Goal: Task Accomplishment & Management: Manage account settings

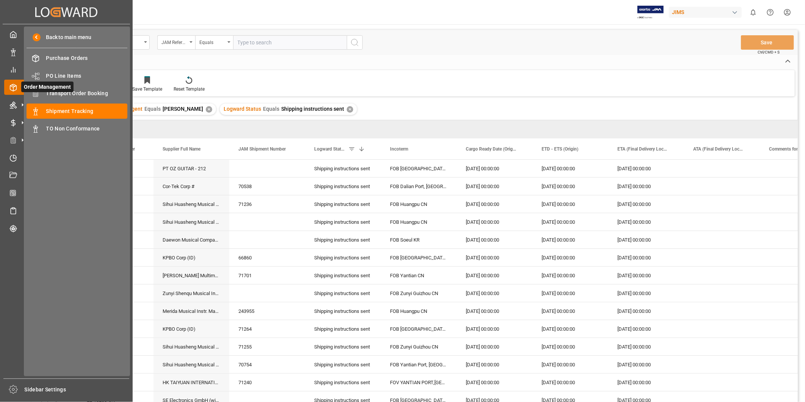
click at [69, 90] on span "Order Management" at bounding box center [47, 86] width 52 height 11
click at [73, 92] on span "Transport Order Booking" at bounding box center [86, 93] width 81 height 8
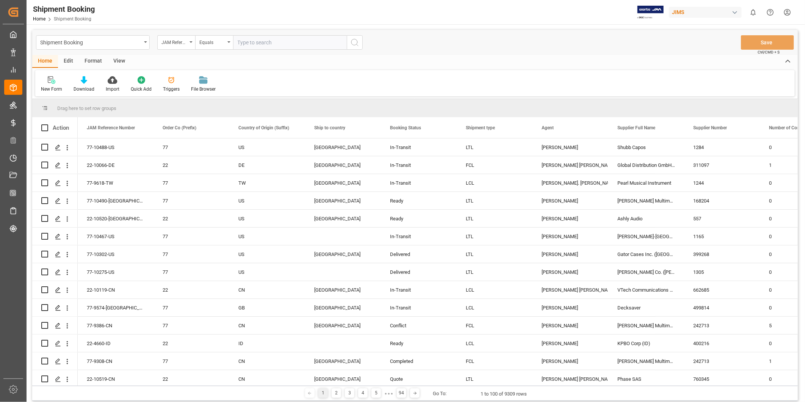
click at [266, 44] on input "text" at bounding box center [290, 42] width 114 height 14
paste input "22-8912-CN"
type input "22-8912-CN"
click at [350, 38] on icon "search button" at bounding box center [354, 42] width 9 height 9
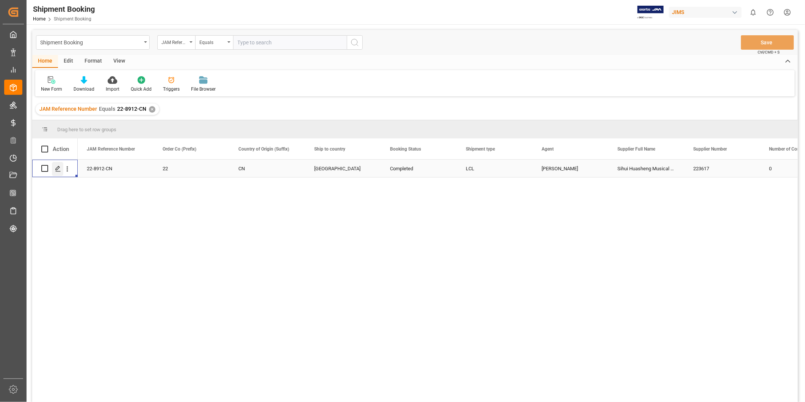
click at [55, 170] on icon "Press SPACE to select this row." at bounding box center [58, 169] width 6 height 6
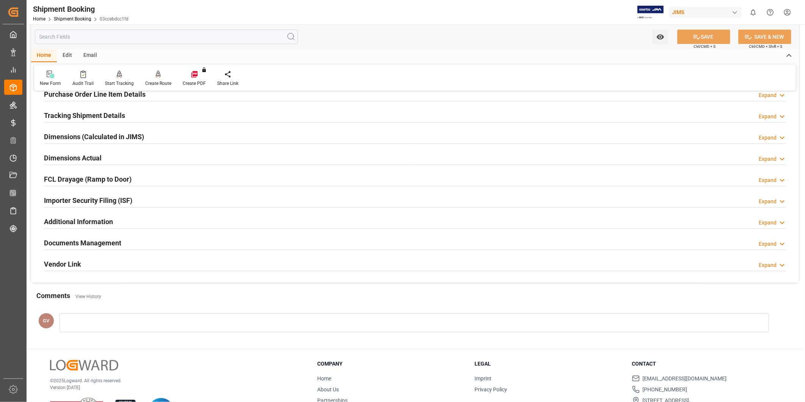
scroll to position [168, 0]
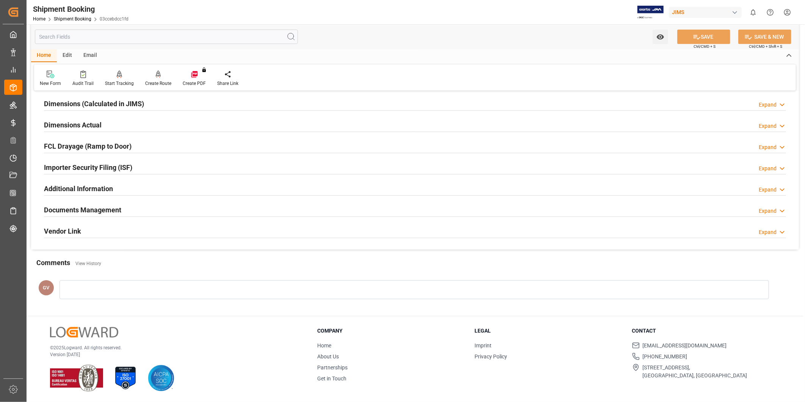
click at [202, 211] on div "Documents Management Expand" at bounding box center [415, 209] width 742 height 14
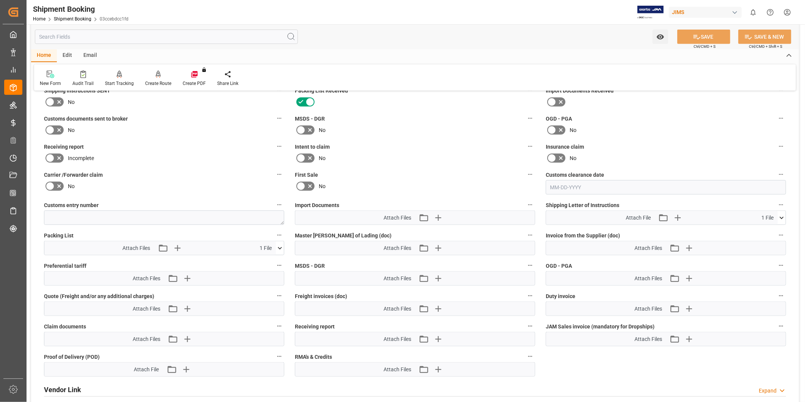
scroll to position [449, 0]
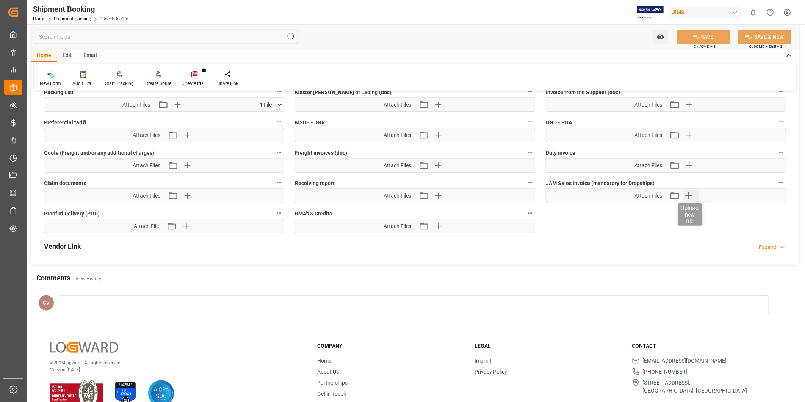
click at [689, 198] on icon "button" at bounding box center [689, 195] width 12 height 12
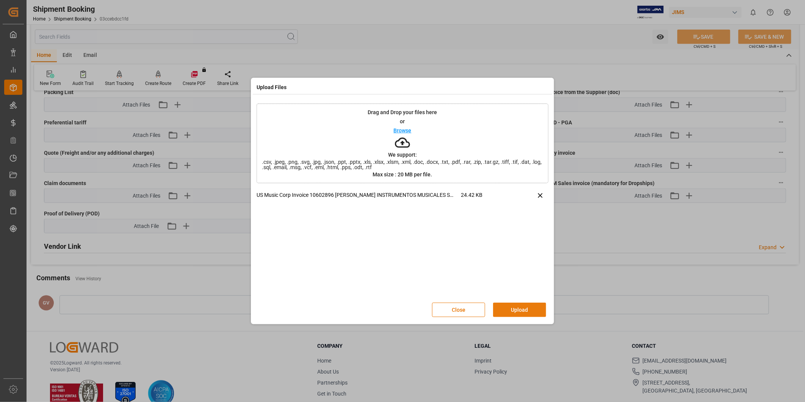
click at [528, 308] on button "Upload" at bounding box center [519, 309] width 53 height 14
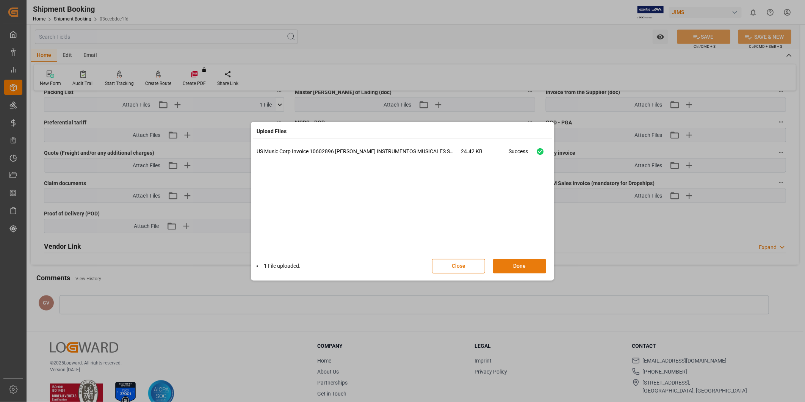
click at [518, 263] on button "Done" at bounding box center [519, 266] width 53 height 14
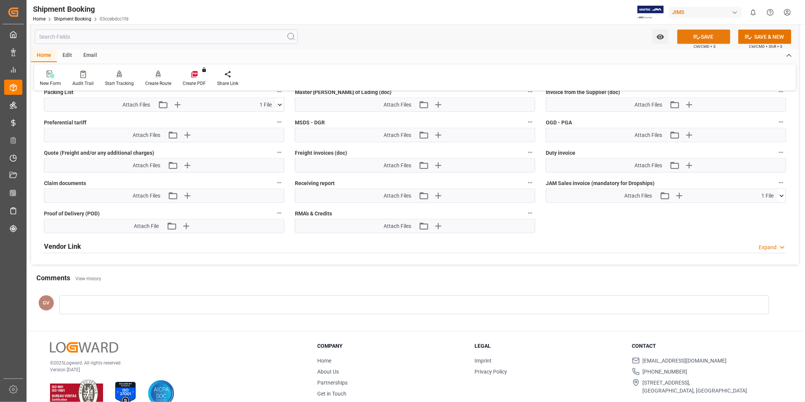
click at [701, 40] on button "SAVE" at bounding box center [703, 37] width 53 height 14
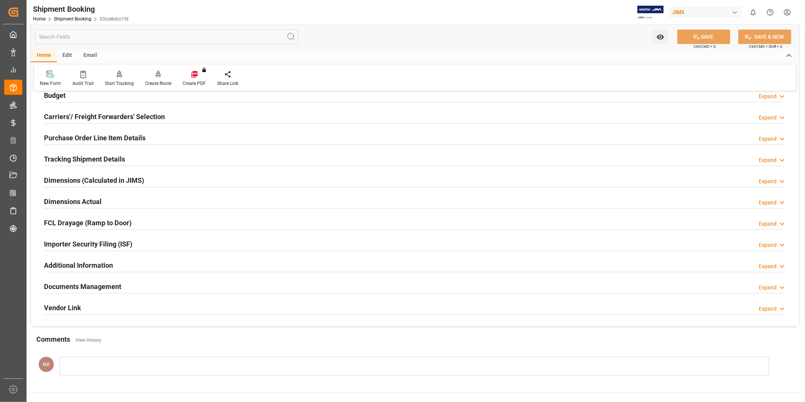
scroll to position [13, 0]
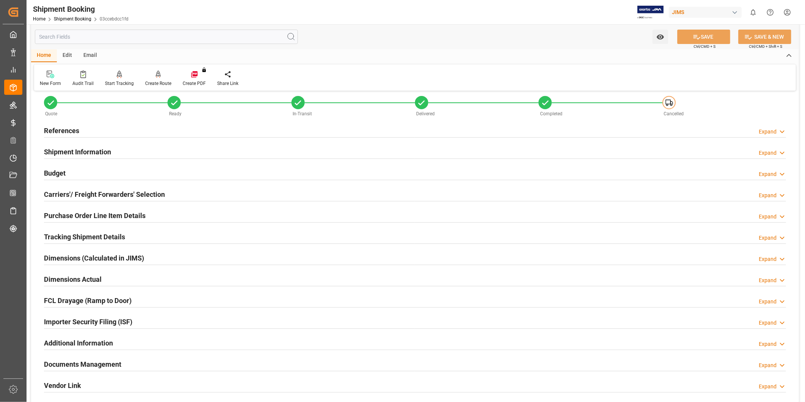
click at [111, 231] on h2 "Tracking Shipment Details" at bounding box center [84, 236] width 81 height 10
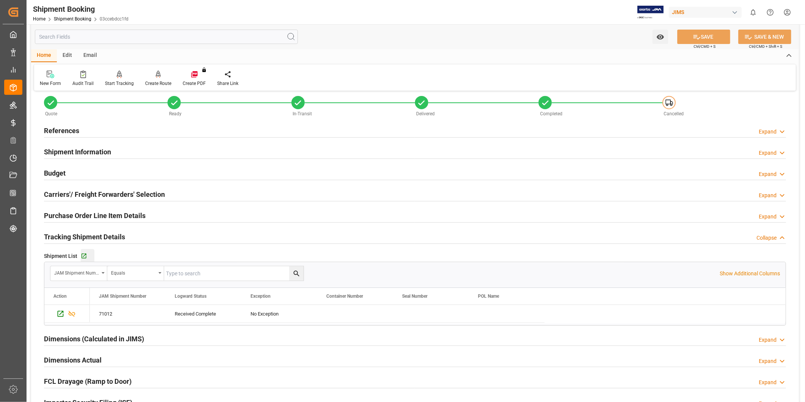
click at [86, 256] on div "Go to Shipment Tracking Grid" at bounding box center [88, 256] width 14 height 6
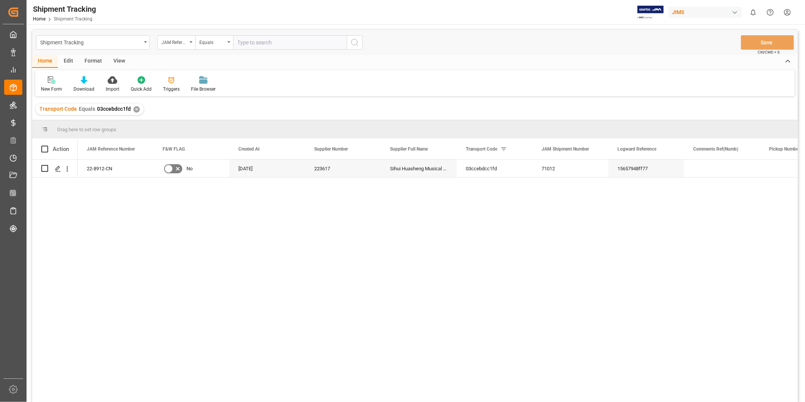
click at [116, 58] on div "View" at bounding box center [119, 61] width 23 height 13
click at [49, 82] on icon at bounding box center [49, 80] width 8 height 8
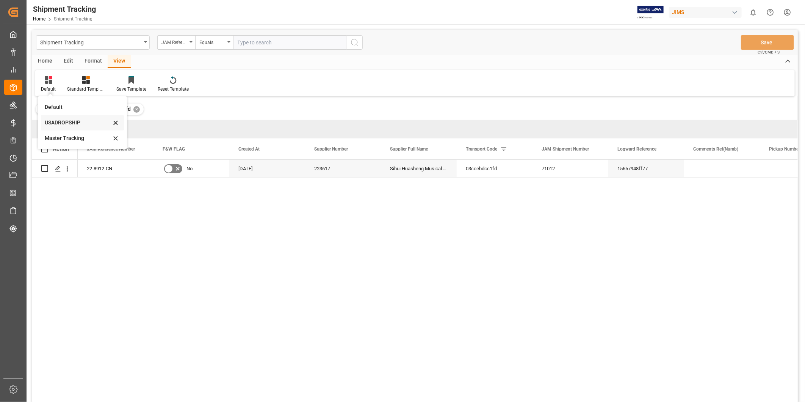
click at [70, 125] on div "USADROPSHIP" at bounding box center [78, 123] width 66 height 8
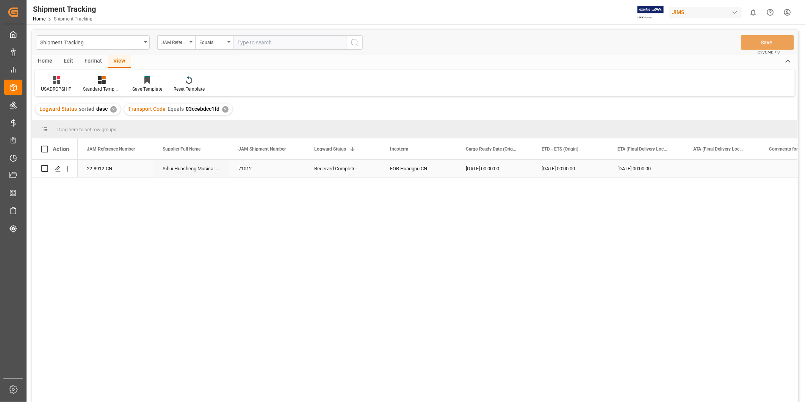
click at [732, 169] on div "Press SPACE to select this row." at bounding box center [722, 167] width 76 height 17
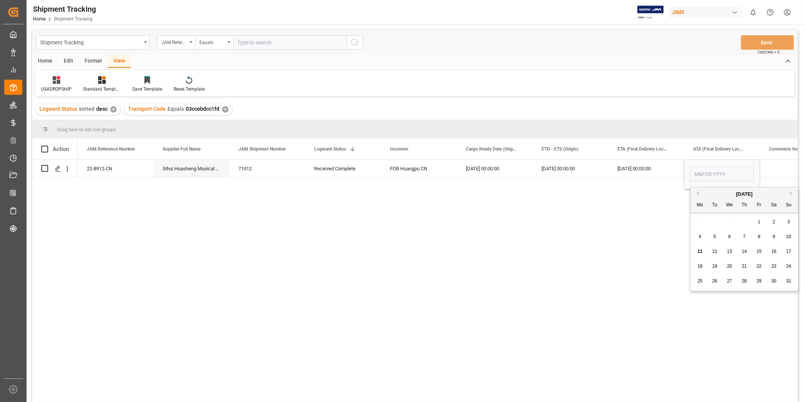
click at [698, 253] on span "11" at bounding box center [699, 251] width 5 height 5
type input "08-11-2025"
click at [782, 172] on div "Press SPACE to select this row." at bounding box center [798, 167] width 76 height 17
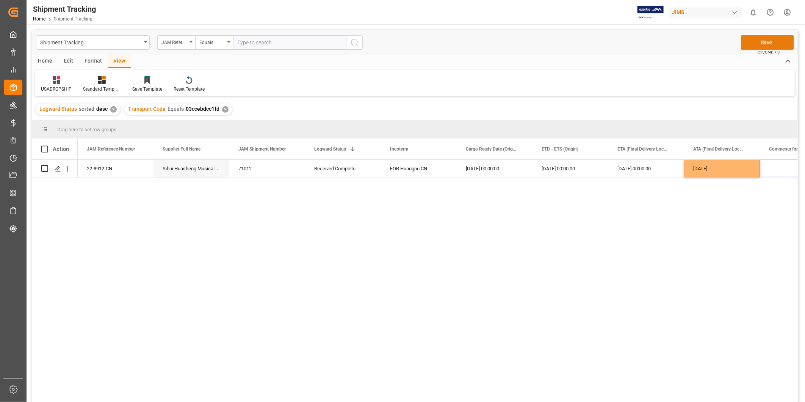
click at [767, 40] on button "Save" at bounding box center [767, 42] width 53 height 14
click at [417, 176] on div "FOB Huangpu CN" at bounding box center [419, 167] width 76 height 17
click at [438, 167] on div "FOB Huangpu CN" at bounding box center [419, 167] width 76 height 17
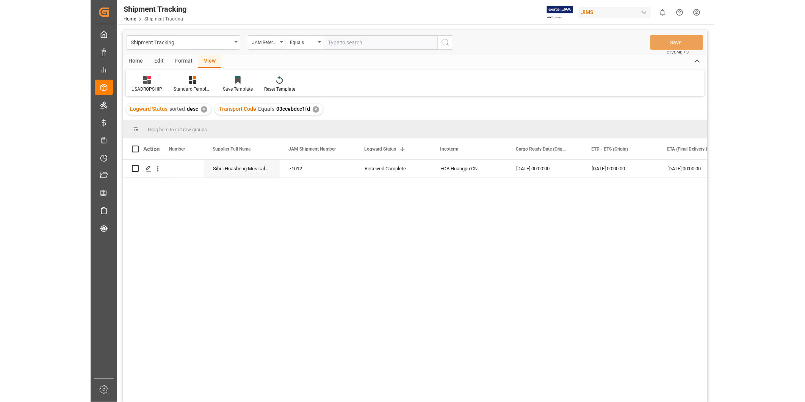
scroll to position [0, 37]
